Goal: Information Seeking & Learning: Compare options

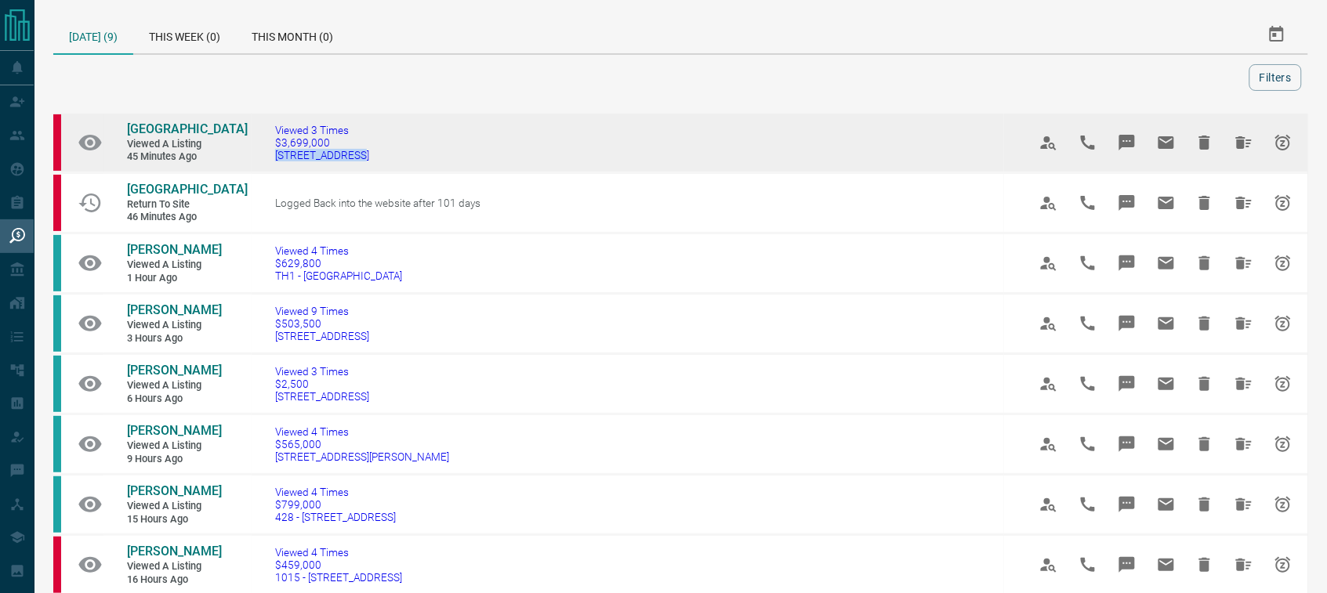
drag, startPoint x: 345, startPoint y: 159, endPoint x: 255, endPoint y: 161, distance: 90.1
click at [255, 161] on td "Viewed 3 Times $3,699,000 [STREET_ADDRESS]" at bounding box center [628, 143] width 753 height 60
copy span "[STREET_ADDRESS]"
click at [176, 129] on span "[GEOGRAPHIC_DATA]" at bounding box center [187, 128] width 121 height 15
click at [295, 155] on span "[STREET_ADDRESS]" at bounding box center [322, 155] width 94 height 13
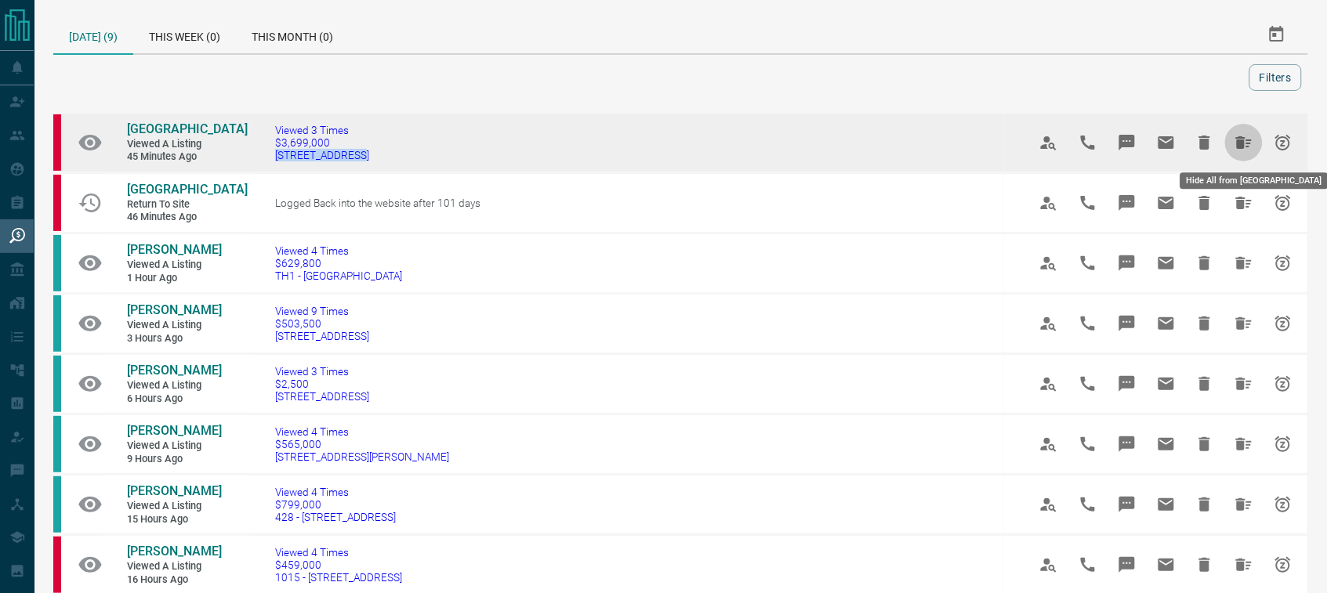
click at [1243, 138] on icon "Hide All from Windsor House" at bounding box center [1244, 142] width 16 height 13
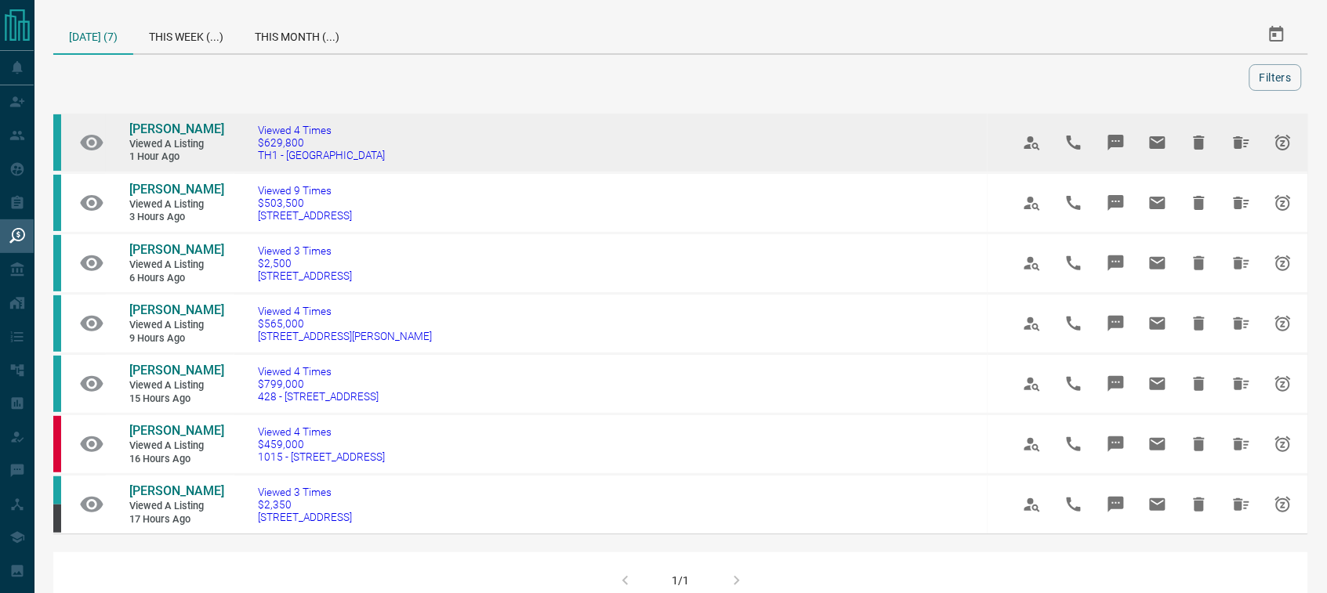
drag, startPoint x: 392, startPoint y: 161, endPoint x: 259, endPoint y: 167, distance: 132.6
click at [259, 167] on td "Viewed 4 Times $629,800 TH1 - [STREET_ADDRESS]" at bounding box center [610, 143] width 753 height 60
copy span "TH1 - [GEOGRAPHIC_DATA]"
click at [187, 128] on span "[PERSON_NAME]" at bounding box center [176, 128] width 95 height 15
click at [1235, 147] on icon "Hide All from Lindsay Greene" at bounding box center [1242, 142] width 16 height 13
